Goal: Check status: Check status

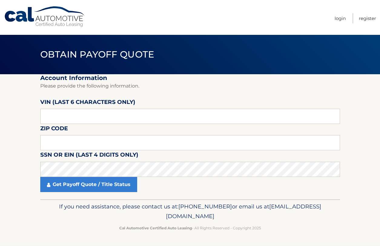
click at [82, 117] on input "text" at bounding box center [190, 116] width 300 height 15
click at [61, 117] on input "text" at bounding box center [190, 116] width 300 height 15
type input "520310"
click at [47, 141] on input "text" at bounding box center [190, 142] width 300 height 15
type input "07024"
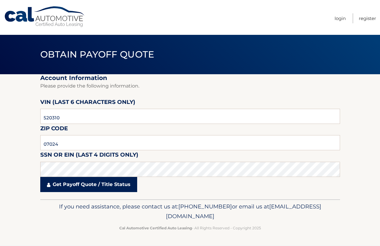
click at [72, 185] on link "Get Payoff Quote / Title Status" at bounding box center [88, 184] width 97 height 15
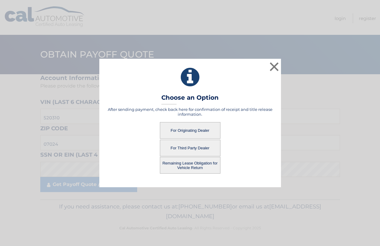
click at [200, 128] on button "For Originating Dealer" at bounding box center [190, 130] width 61 height 17
click at [197, 128] on button "For Originating Dealer" at bounding box center [190, 130] width 61 height 17
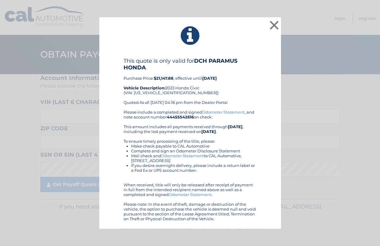
drag, startPoint x: 123, startPoint y: 34, endPoint x: 132, endPoint y: 34, distance: 9.4
click at [276, 23] on button "×" at bounding box center [274, 25] width 12 height 12
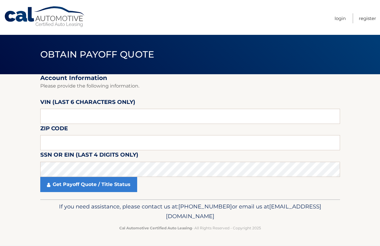
click at [66, 226] on p "Cal Automotive Certified Auto Leasing - All Rights Reserved - Copyright 2025" at bounding box center [190, 227] width 292 height 6
